Goal: Find specific page/section: Find specific page/section

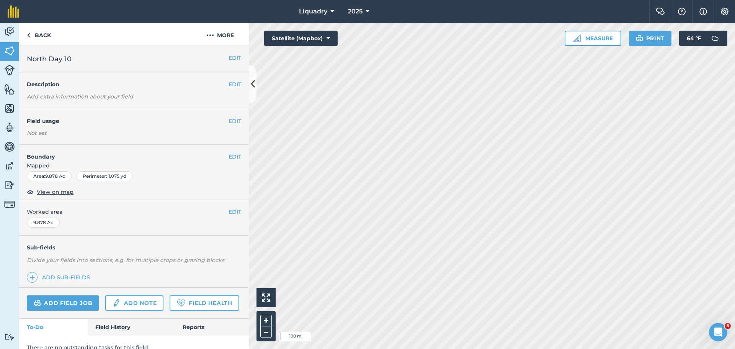
scroll to position [31, 0]
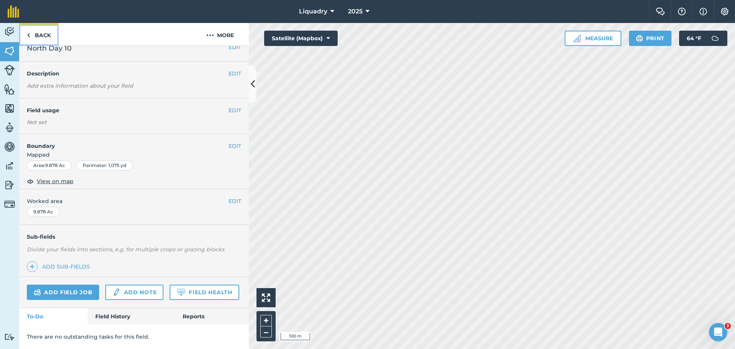
click at [34, 34] on link "Back" at bounding box center [38, 34] width 39 height 23
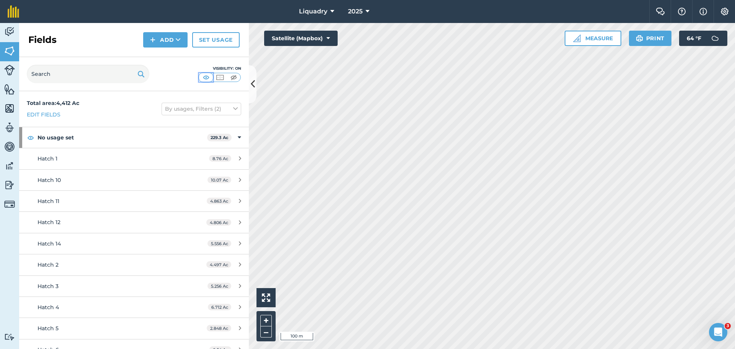
click at [207, 75] on img at bounding box center [206, 77] width 10 height 8
click at [218, 75] on img at bounding box center [220, 77] width 10 height 8
click at [207, 76] on img at bounding box center [206, 77] width 10 height 8
click at [103, 75] on input "text" at bounding box center [88, 74] width 122 height 18
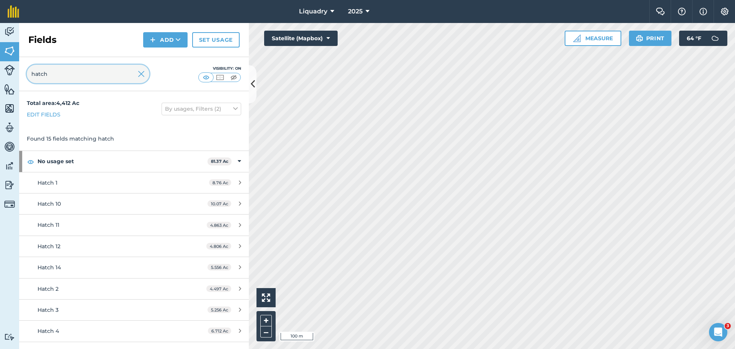
type input "hatch"
click at [139, 72] on img at bounding box center [141, 73] width 7 height 9
drag, startPoint x: 91, startPoint y: 75, endPoint x: 103, endPoint y: 107, distance: 34.1
click at [103, 107] on div "Fields Add Set usage Visibility: On Total area : 4,412 Ac Edit fields By usages…" at bounding box center [134, 186] width 230 height 326
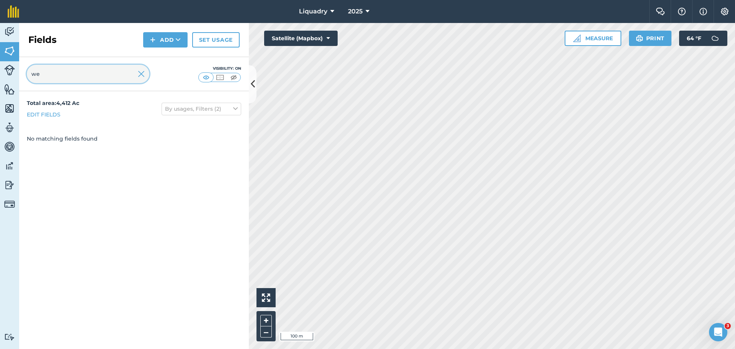
type input "w"
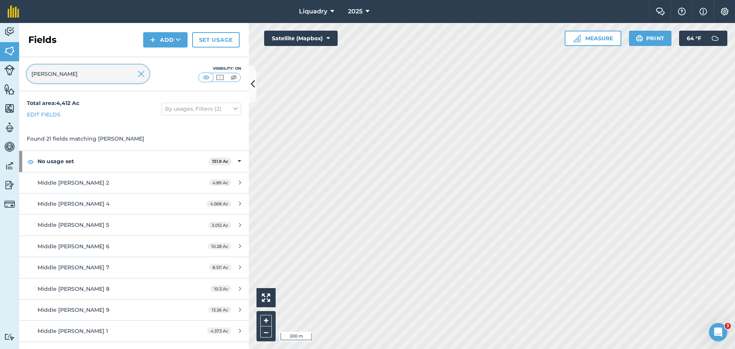
click at [30, 71] on input "[PERSON_NAME]" at bounding box center [88, 74] width 122 height 18
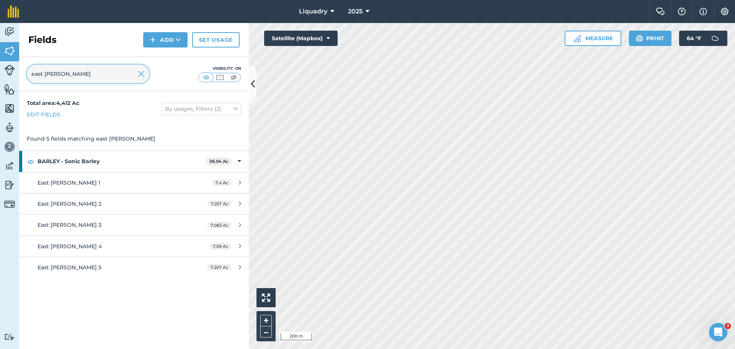
type input "east [PERSON_NAME]"
